Goal: Navigation & Orientation: Go to known website

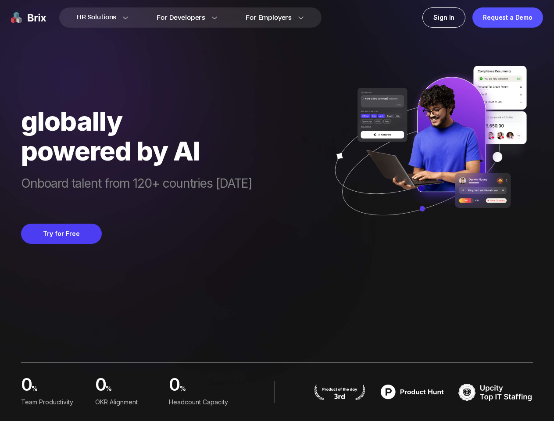
click at [277, 211] on div "hire globally powered by AI Onboard talent from 120+ countries [DATE] Try for F…" at bounding box center [277, 122] width 512 height 244
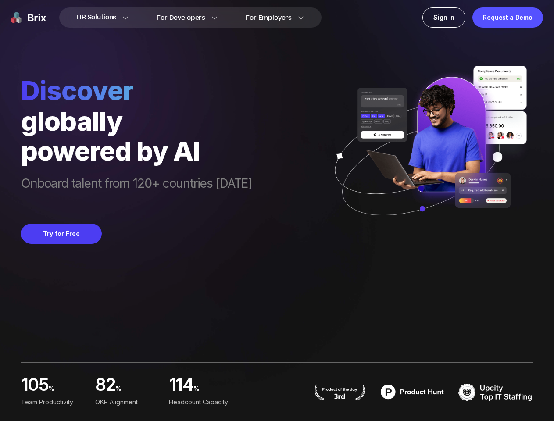
click at [508, 18] on div "Request a Demo" at bounding box center [507, 17] width 71 height 20
click at [61, 234] on button "Try for Free" at bounding box center [61, 234] width 81 height 20
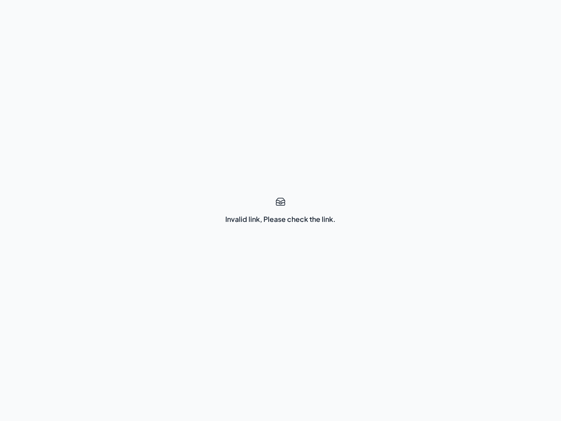
click at [281, 211] on div "Invalid link, Please check the link." at bounding box center [280, 210] width 561 height 421
